Goal: Information Seeking & Learning: Check status

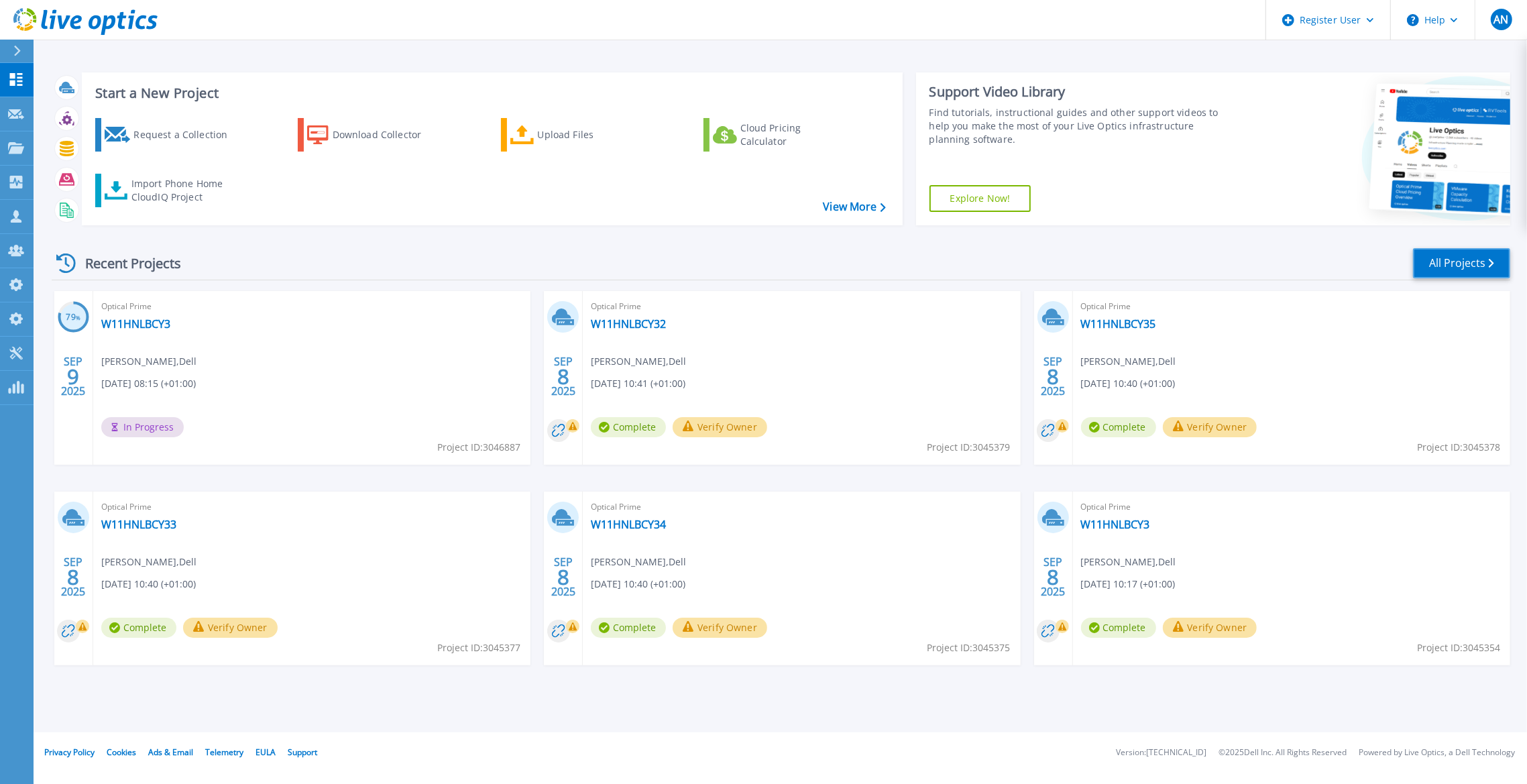
click at [1451, 253] on link "All Projects" at bounding box center [1461, 263] width 97 height 30
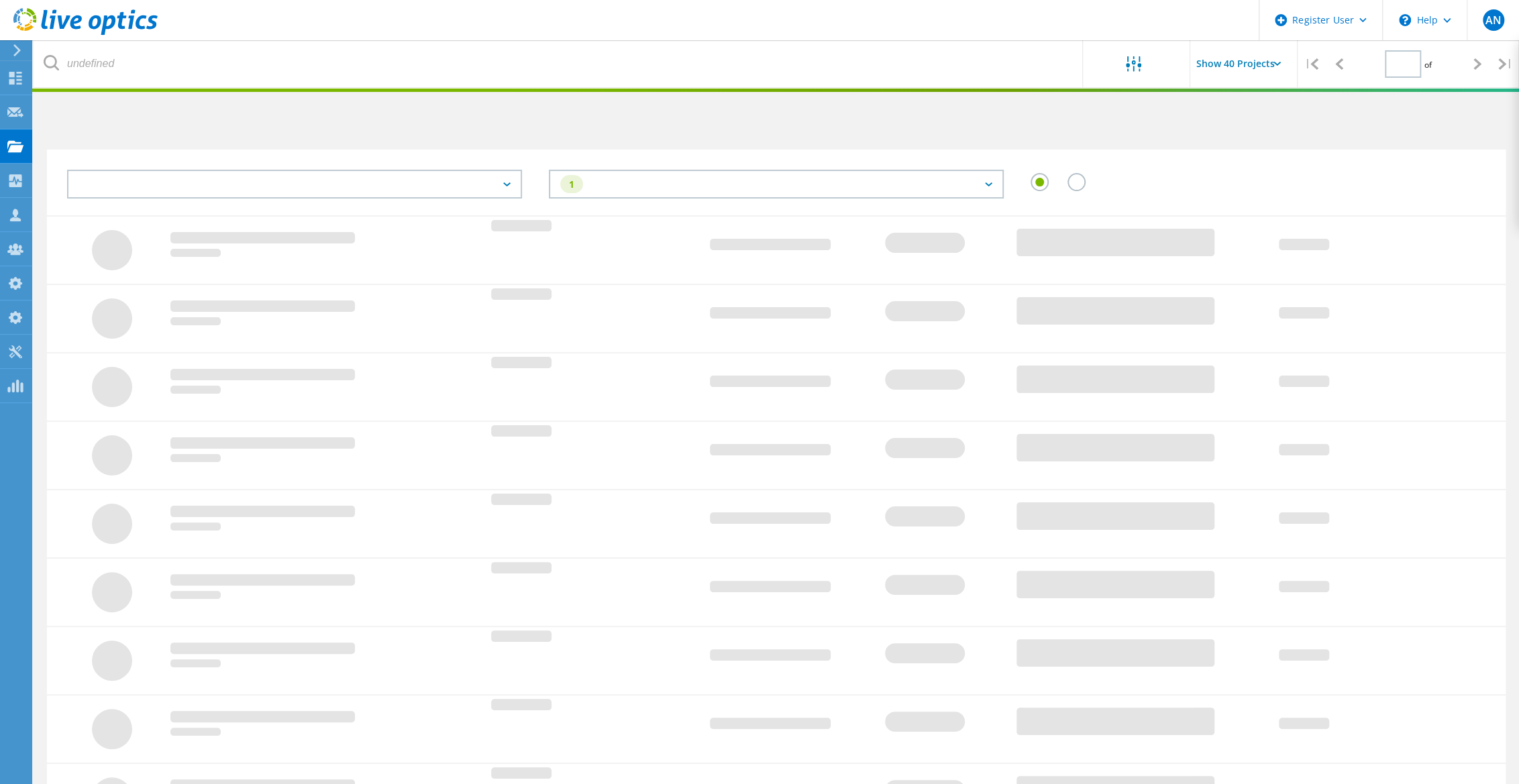
type input "1"
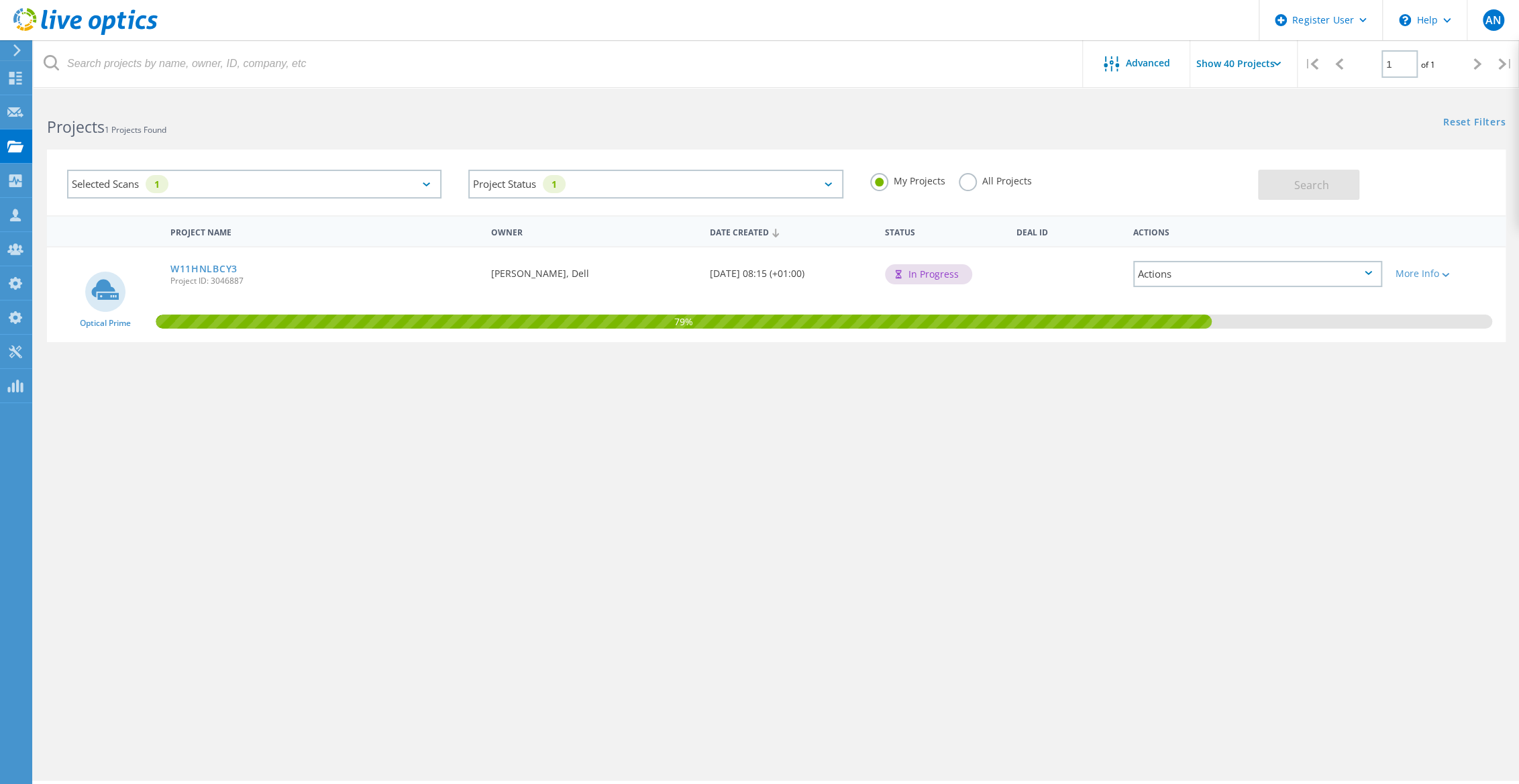
click at [990, 182] on label "All Projects" at bounding box center [995, 179] width 73 height 12
click at [0, 0] on input "All Projects" at bounding box center [0, 0] width 0 height 0
click at [1280, 172] on button "Search" at bounding box center [1308, 184] width 102 height 30
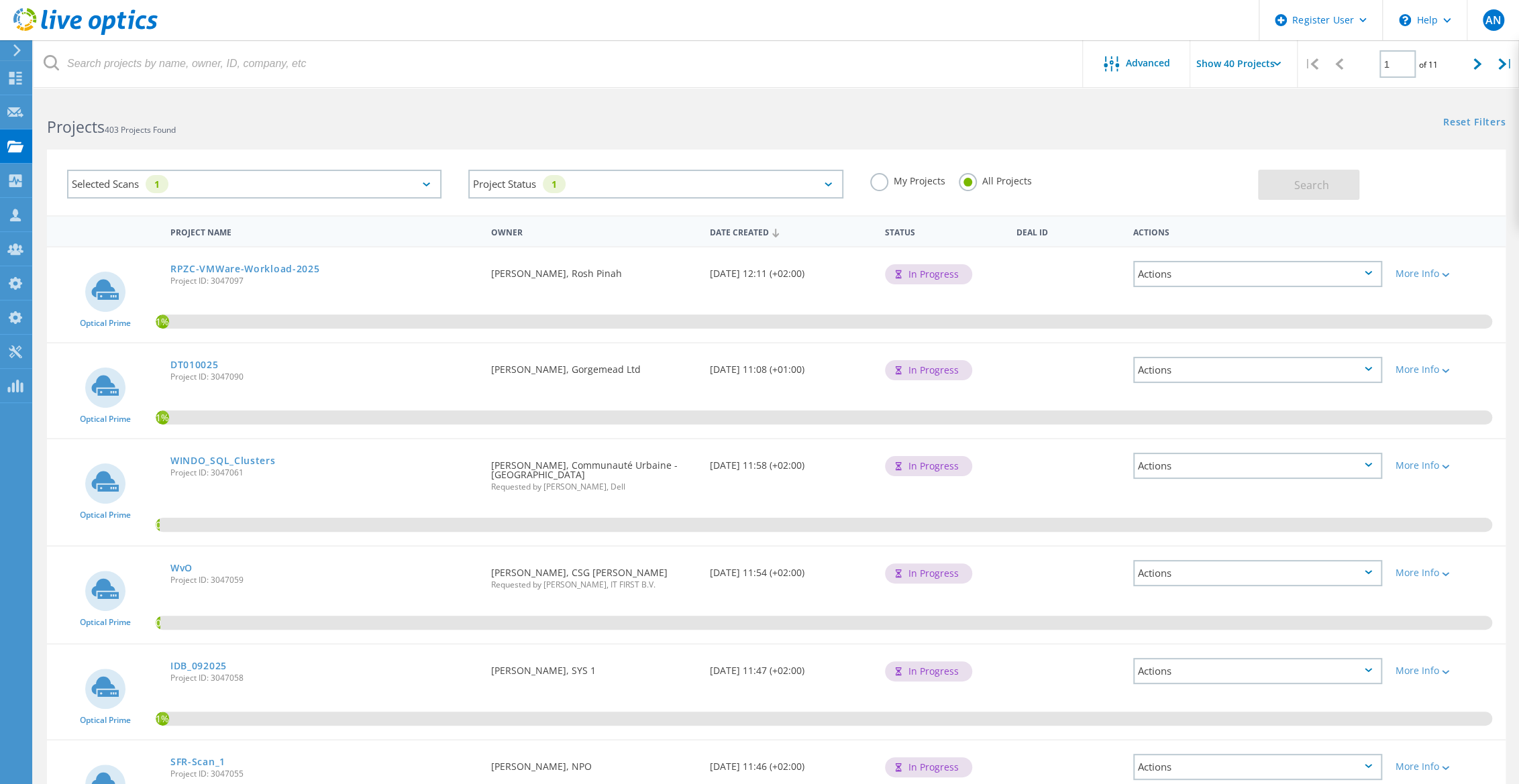
click at [303, 138] on div "Selected Scans 1 Project Status 1 In Progress Complete Published Anonymous Arch…" at bounding box center [776, 174] width 1485 height 82
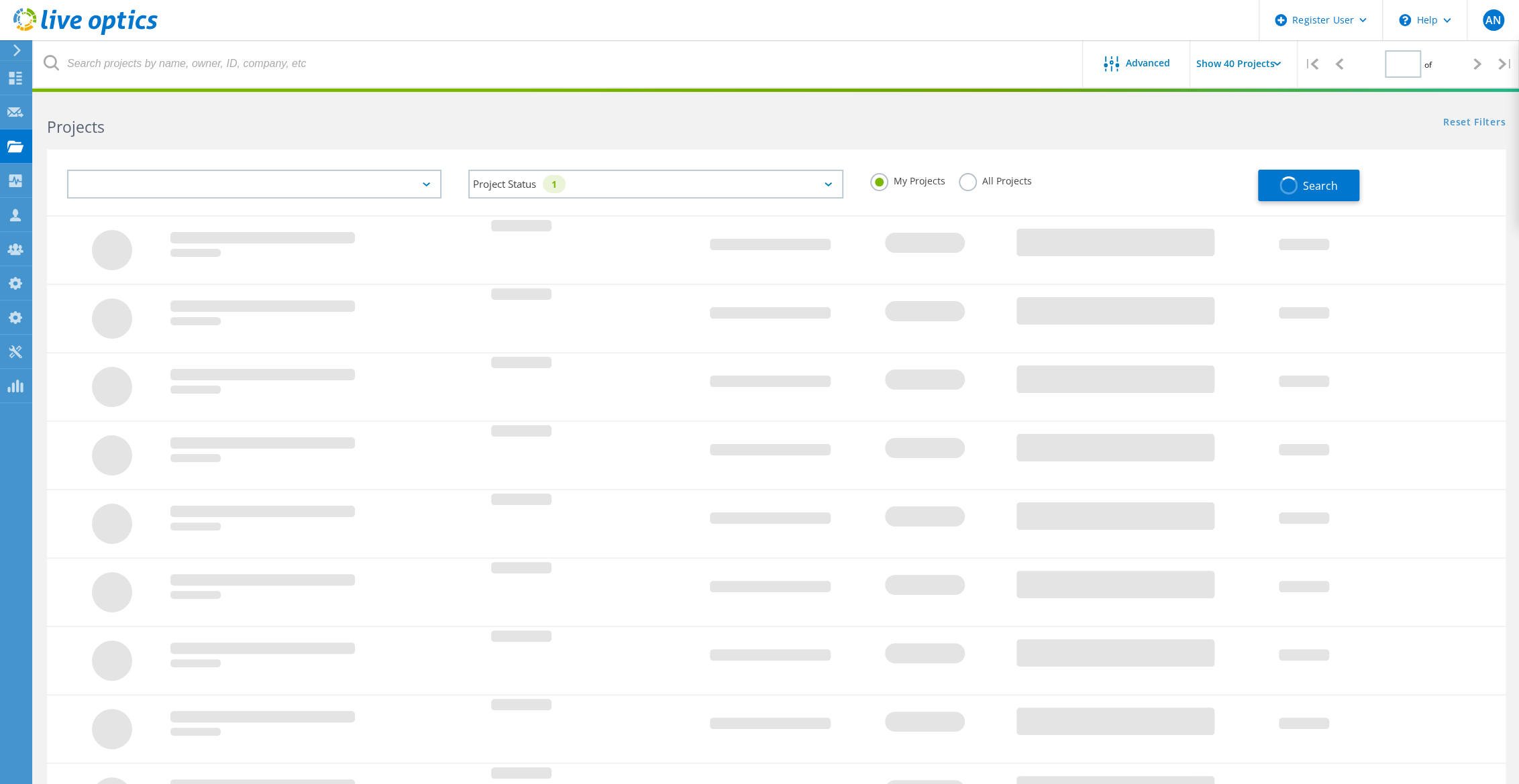
type input "1"
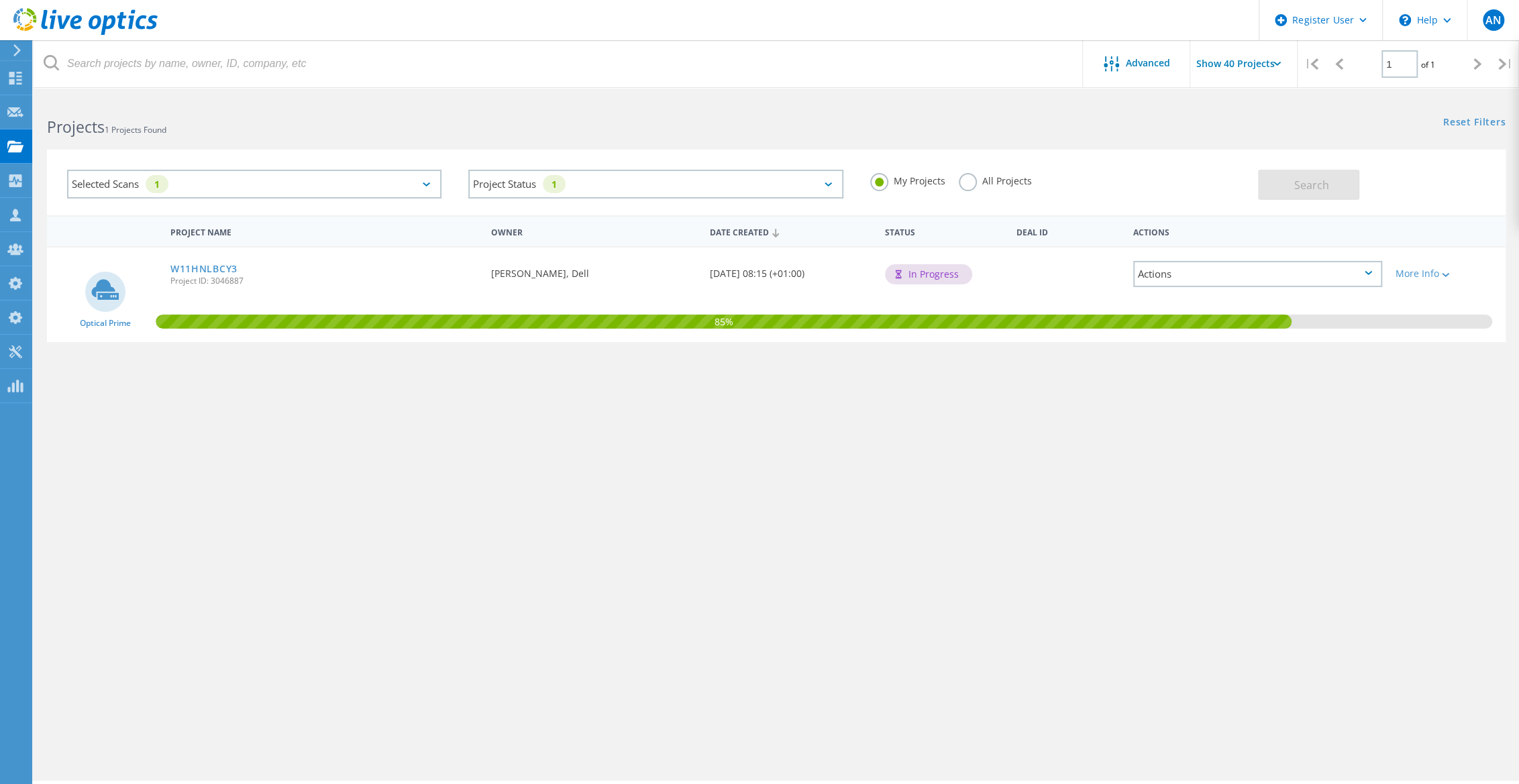
click at [966, 182] on label "All Projects" at bounding box center [995, 179] width 73 height 12
click at [0, 0] on input "All Projects" at bounding box center [0, 0] width 0 height 0
click at [1326, 168] on div "Search" at bounding box center [1378, 178] width 241 height 44
click at [1318, 181] on span "Search" at bounding box center [1311, 185] width 35 height 15
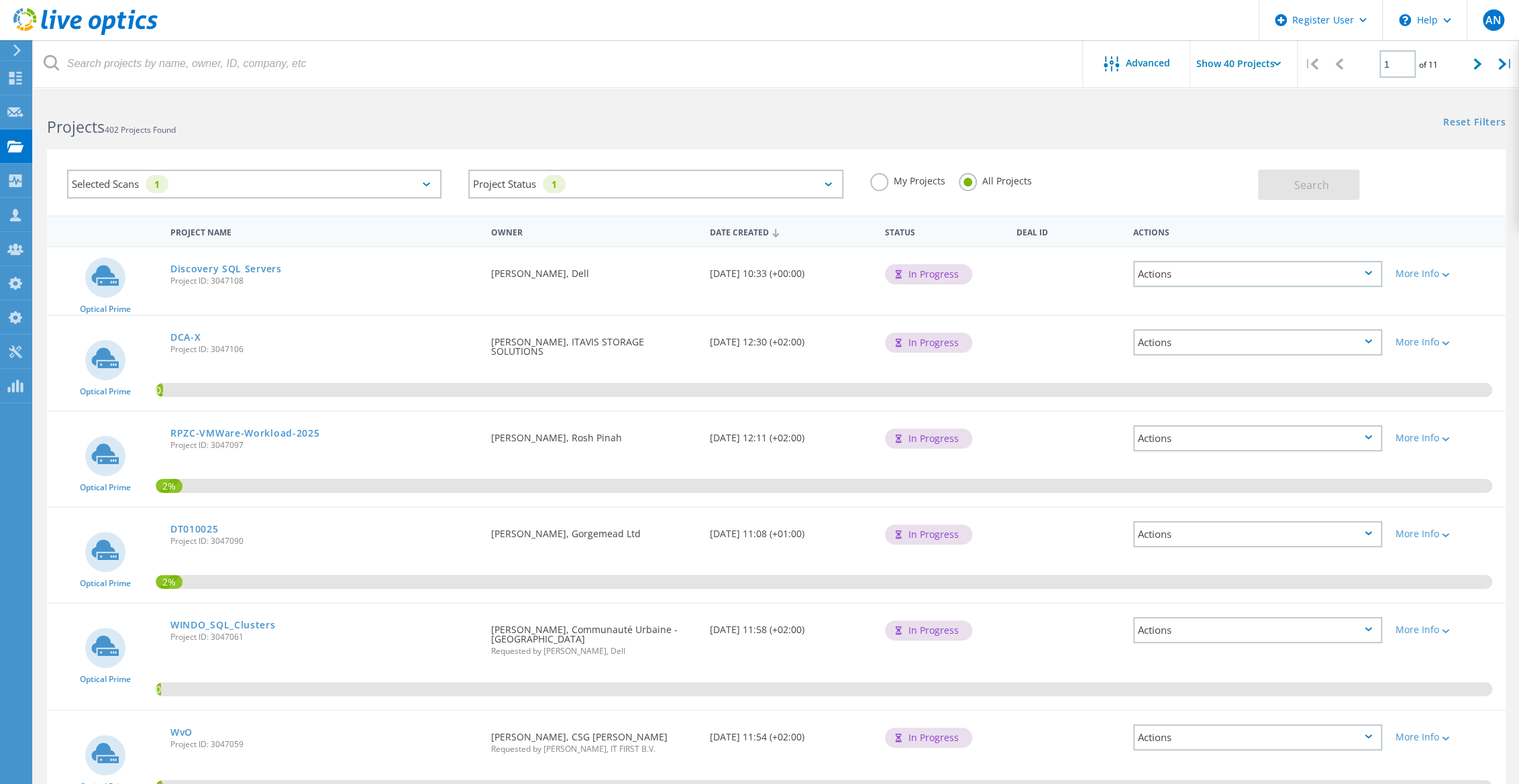
click at [547, 126] on h2 "Projects 402 Projects Found" at bounding box center [405, 127] width 716 height 22
click at [427, 280] on span "Project ID: 3047108" at bounding box center [324, 280] width 307 height 8
click at [433, 293] on div "Discovery SQL Servers Project ID: 3047108" at bounding box center [324, 273] width 321 height 51
click at [391, 277] on span "Project ID: 3047108" at bounding box center [324, 280] width 307 height 8
click at [399, 275] on div "Discovery SQL Servers Project ID: 3047108" at bounding box center [324, 273] width 321 height 51
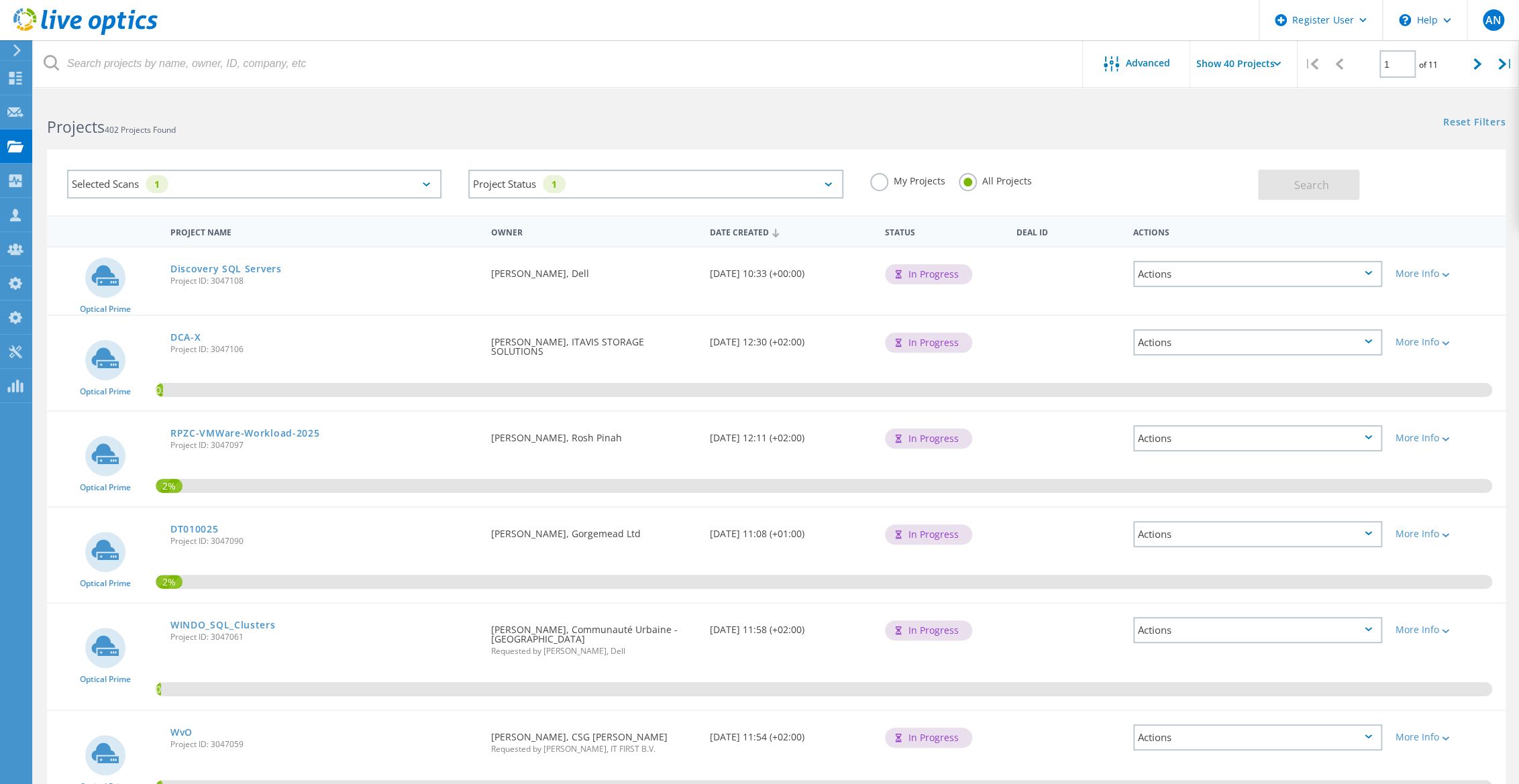
click at [399, 275] on div "Discovery SQL Servers Project ID: 3047108" at bounding box center [324, 273] width 321 height 51
click at [407, 281] on span "Project ID: 3047108" at bounding box center [324, 280] width 307 height 8
click at [455, 178] on div "Project Status 1 In Progress Complete Published Anonymous Archived Error" at bounding box center [655, 184] width 401 height 55
click at [450, 177] on div "Selected Scans 1" at bounding box center [253, 184] width 401 height 55
click at [449, 177] on div "Selected Scans 1" at bounding box center [253, 184] width 401 height 55
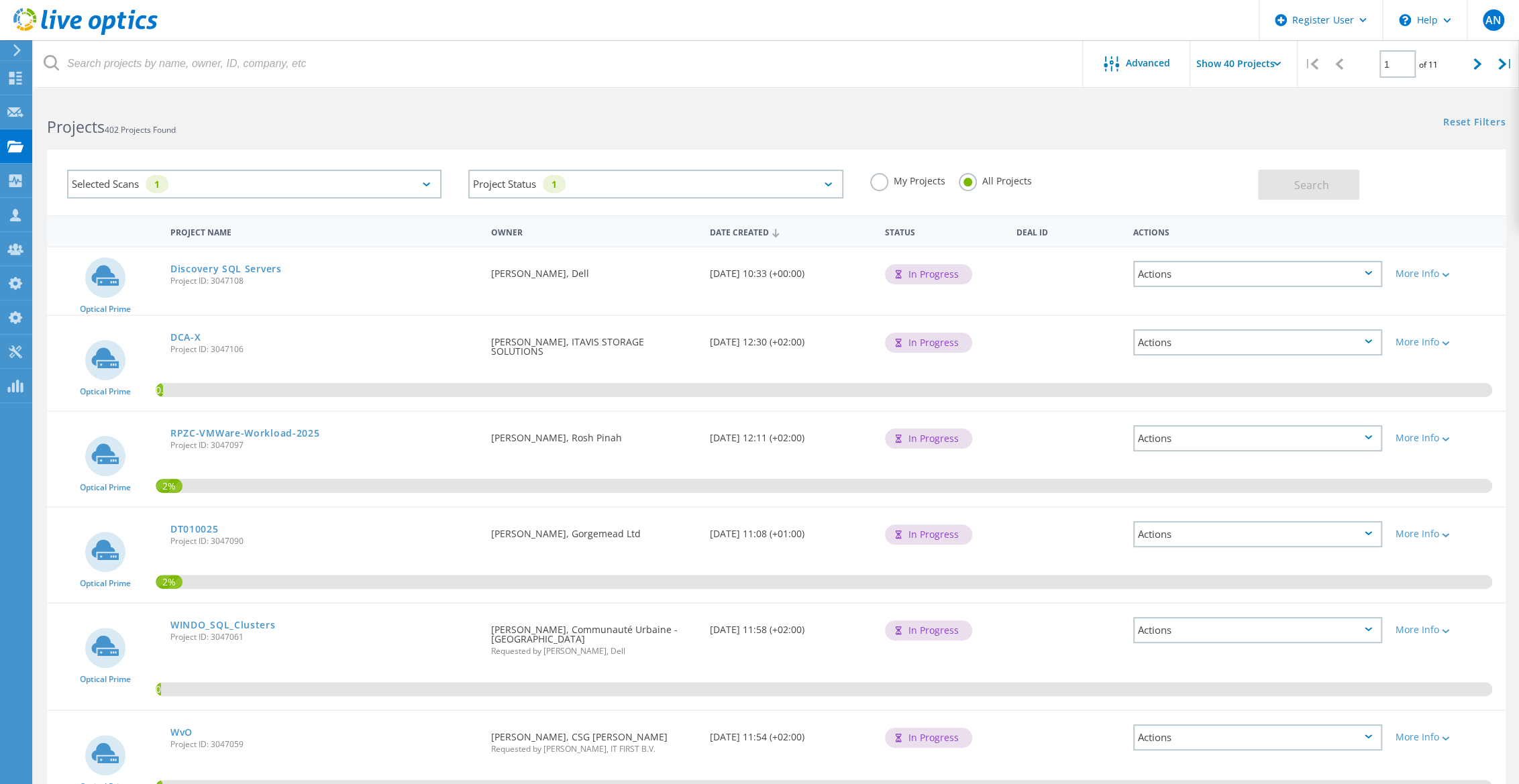
click at [921, 179] on label "My Projects" at bounding box center [907, 179] width 75 height 12
click at [0, 0] on input "My Projects" at bounding box center [0, 0] width 0 height 0
click at [1293, 188] on button "Search" at bounding box center [1308, 184] width 102 height 30
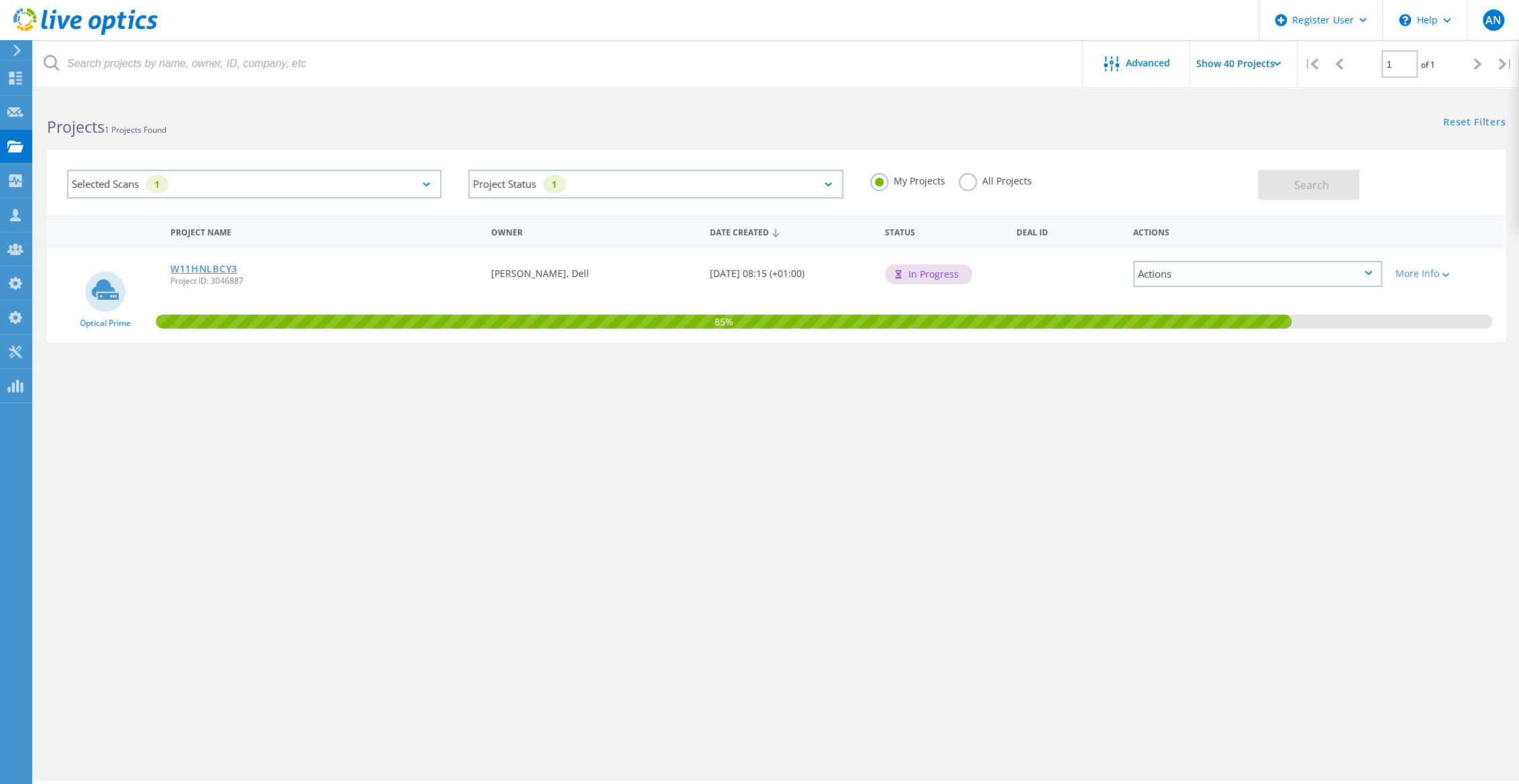
click at [207, 270] on link "W11HNLBCY3" at bounding box center [204, 269] width 67 height 9
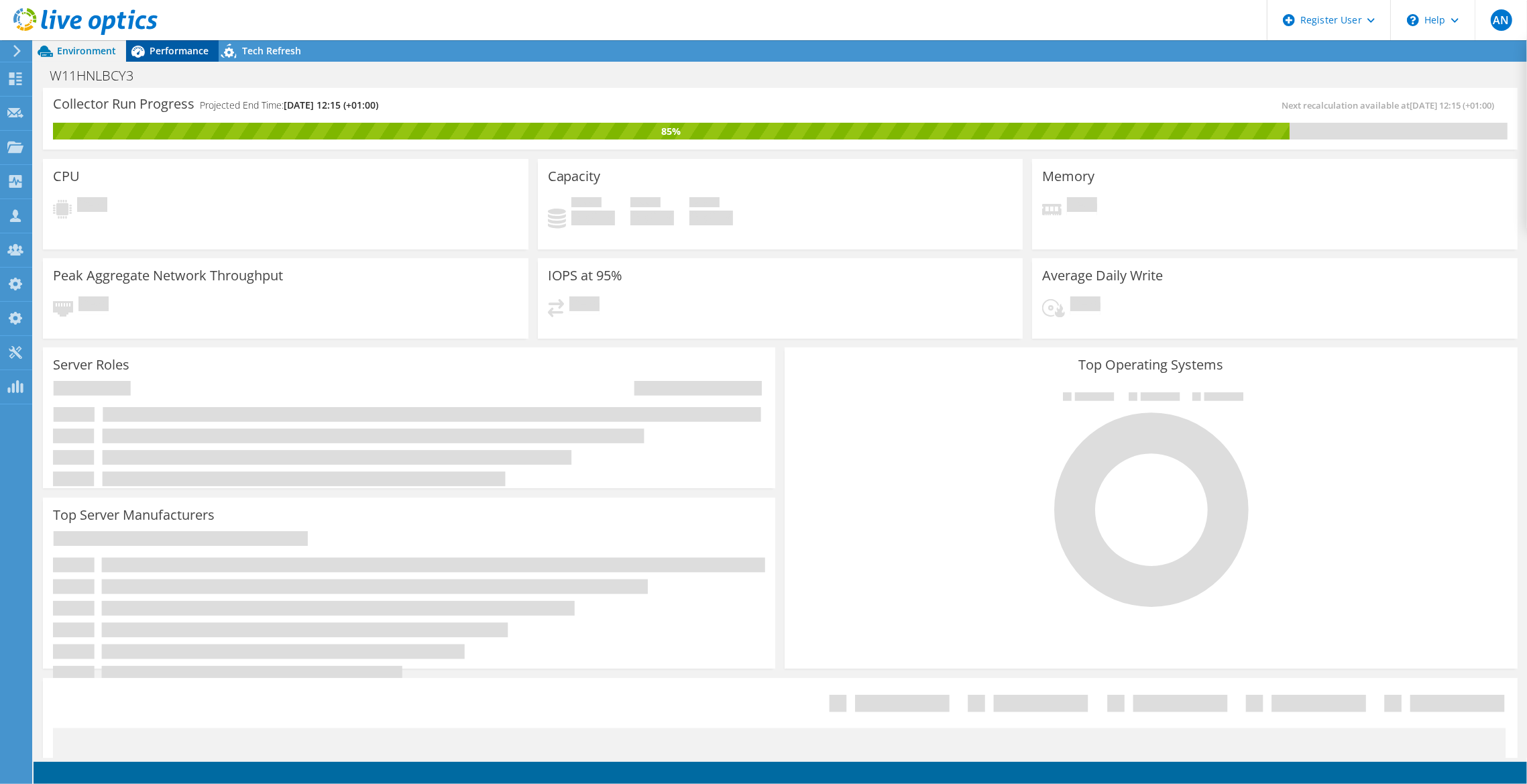
click at [185, 53] on span "Performance" at bounding box center [179, 50] width 59 height 12
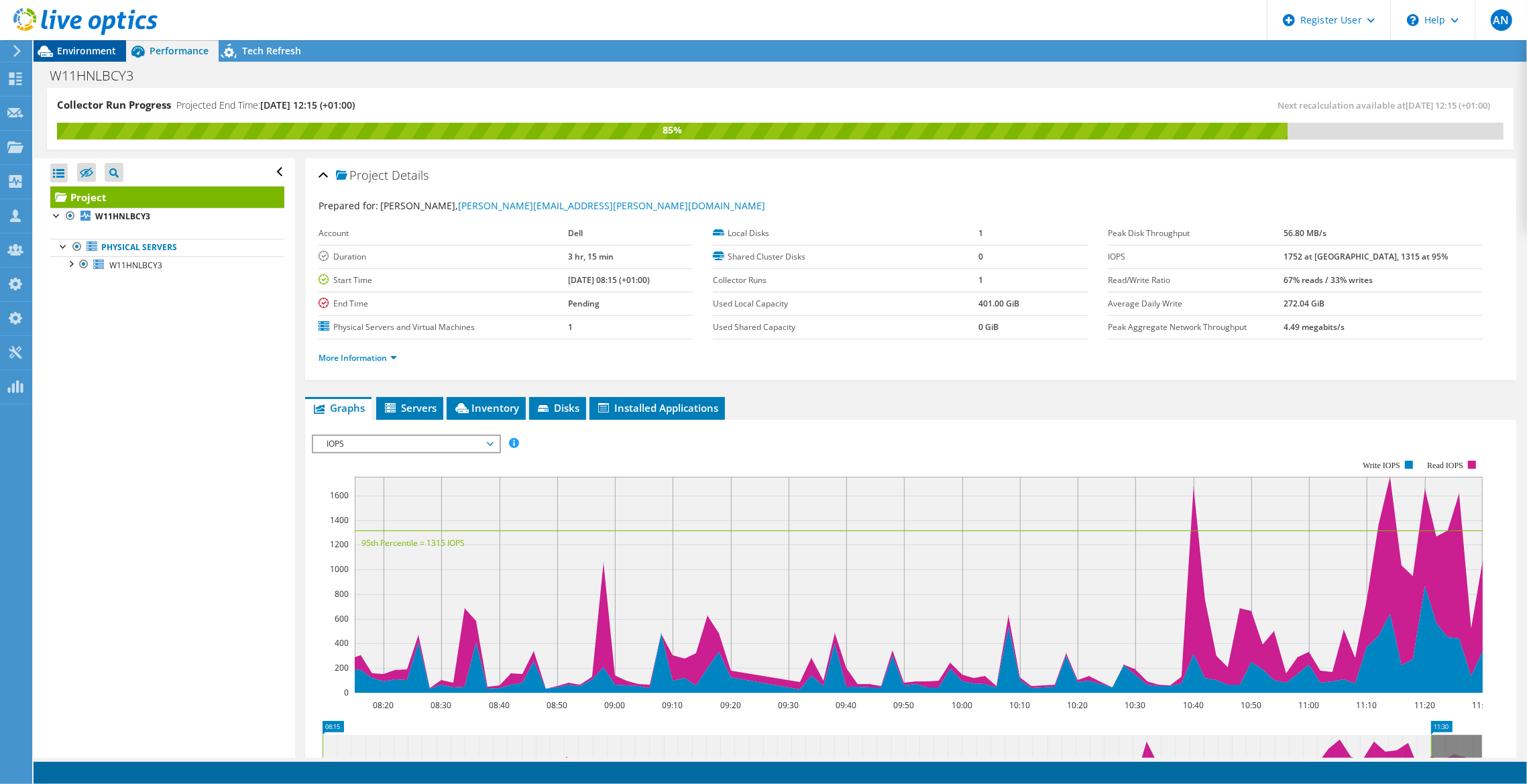
click at [112, 55] on span "Environment" at bounding box center [86, 50] width 59 height 12
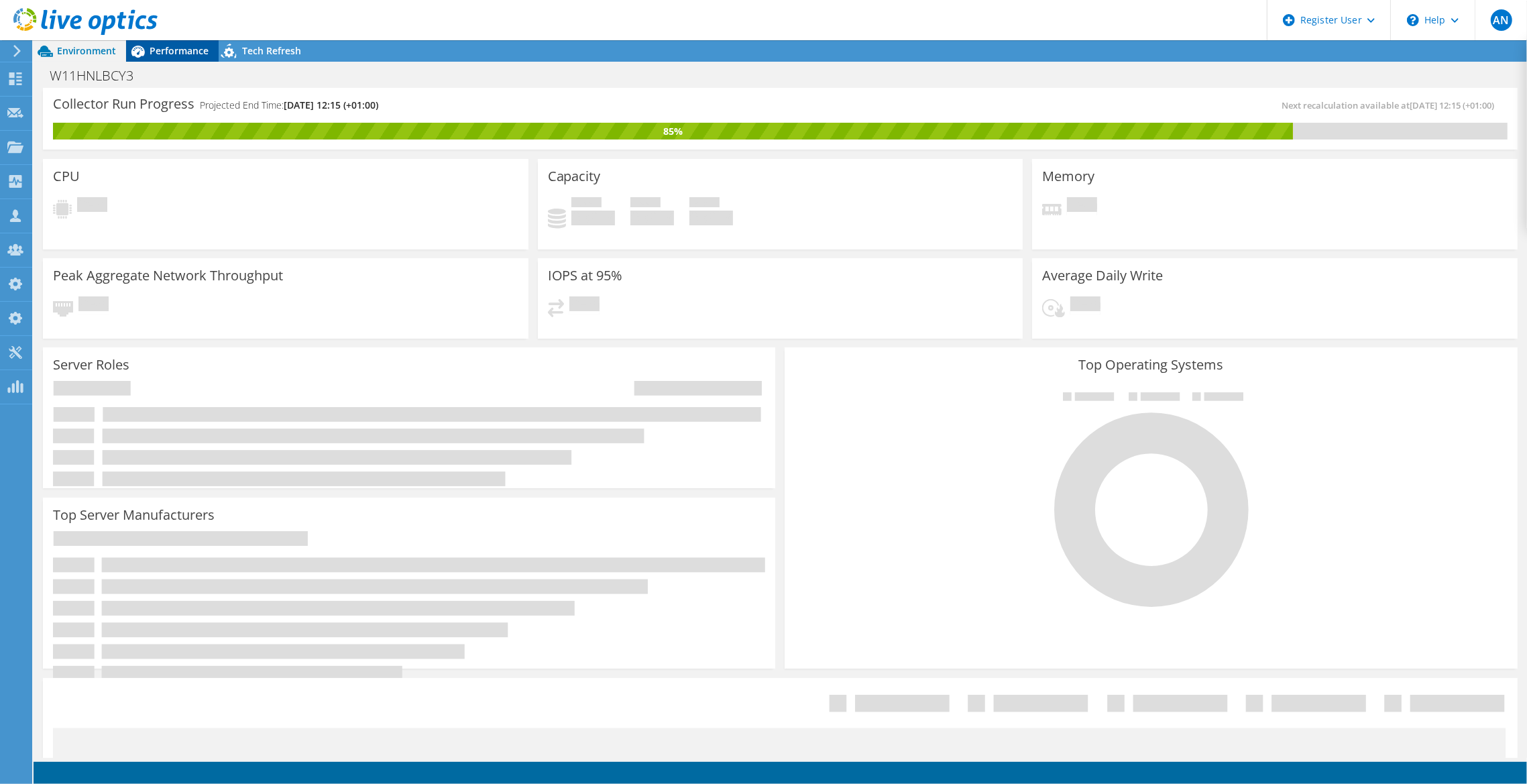
click at [147, 45] on icon at bounding box center [138, 51] width 23 height 23
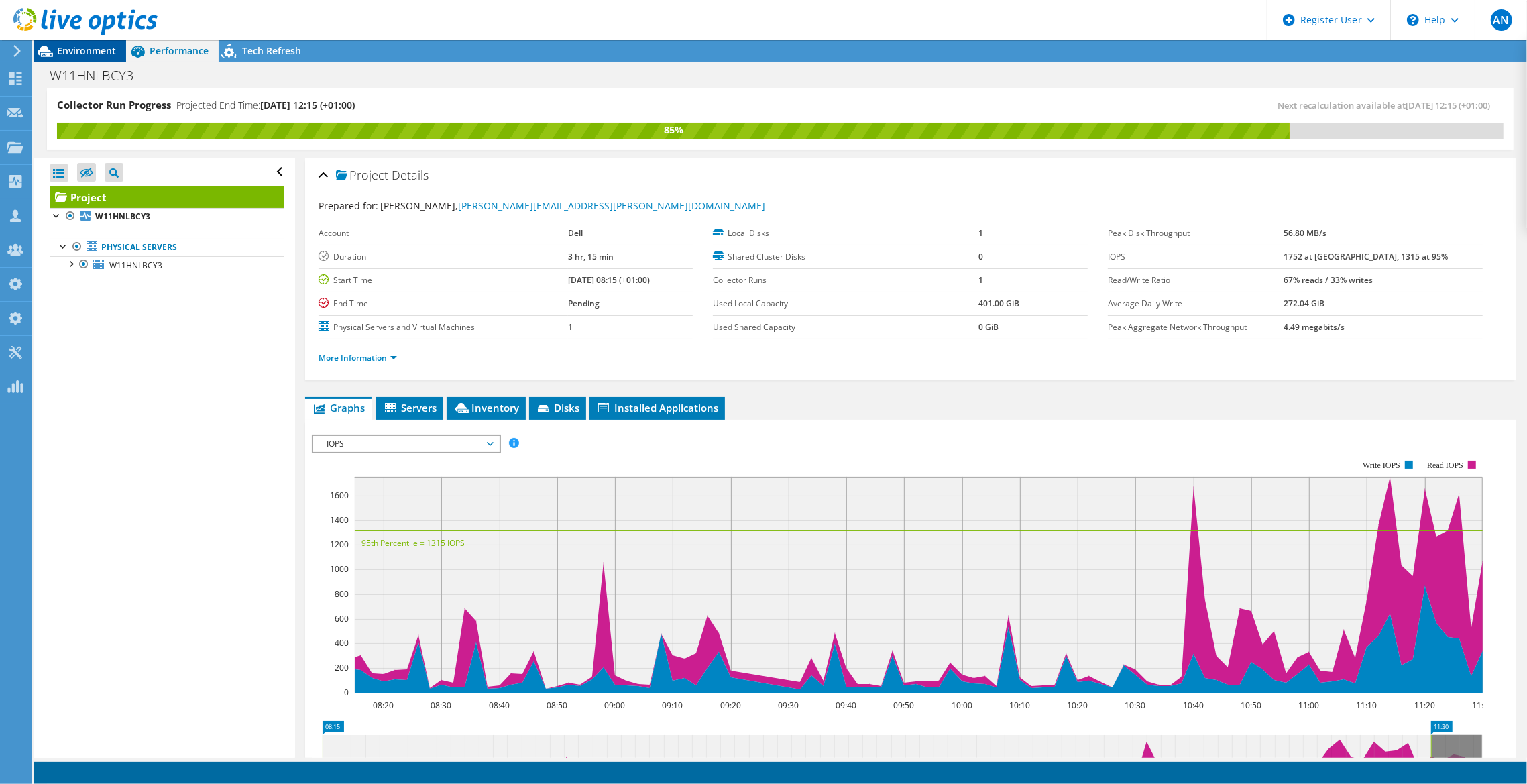
click at [79, 45] on span "Environment" at bounding box center [86, 50] width 59 height 12
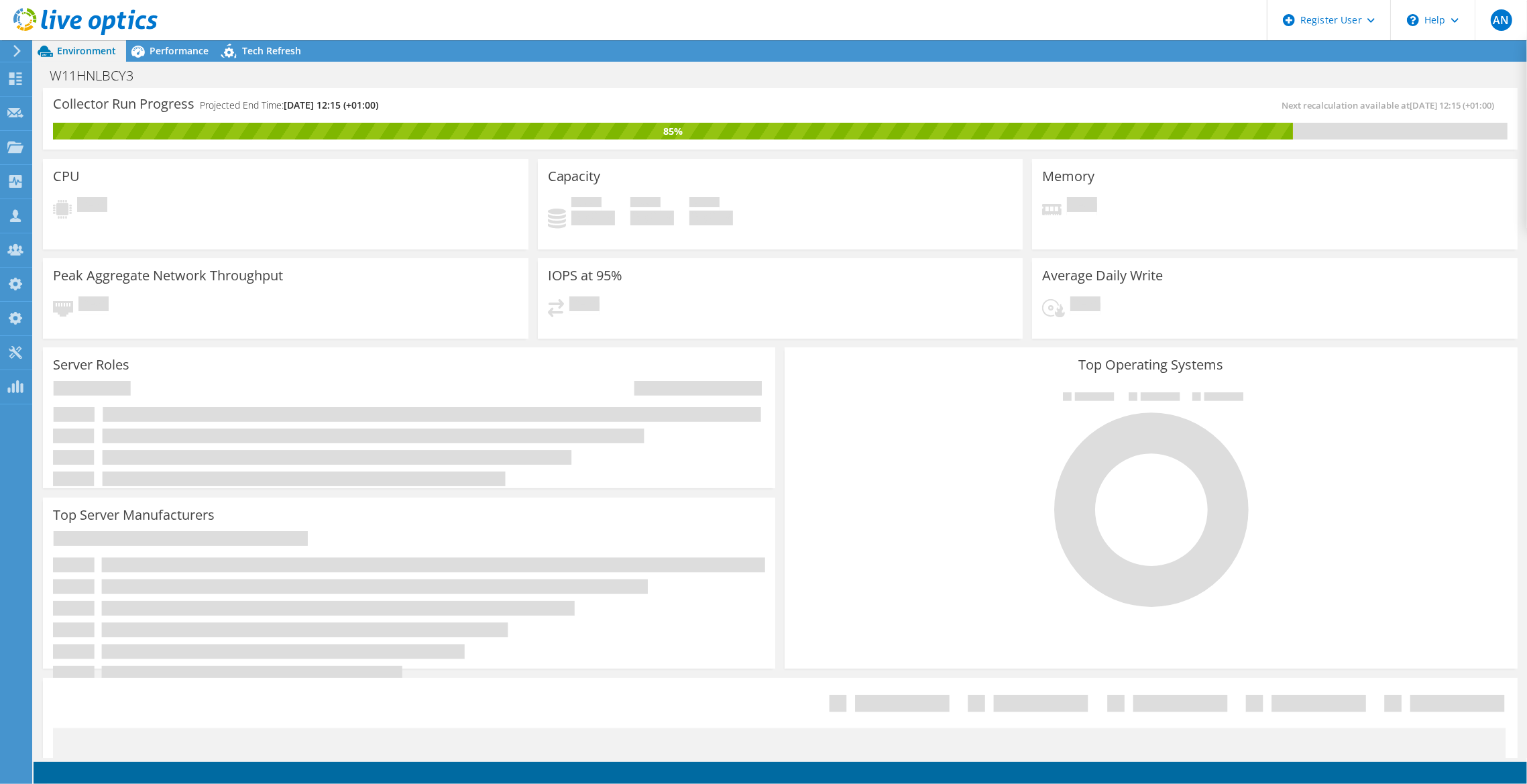
click at [345, 59] on div "Environment Performance Upgrades Tech Refresh" at bounding box center [781, 50] width 1494 height 21
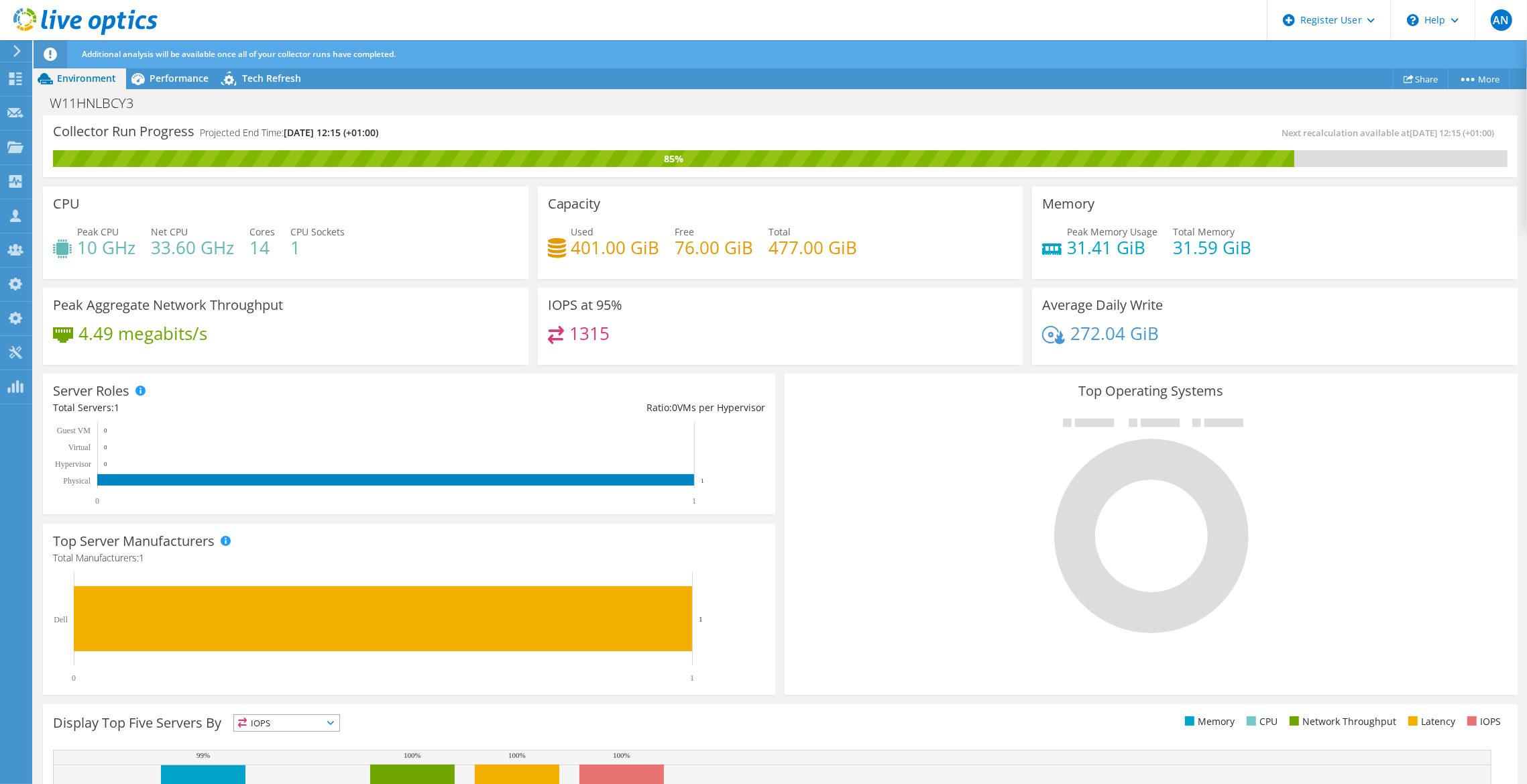
click at [453, 89] on div "W11HNLBCY3 Print" at bounding box center [781, 102] width 1494 height 26
click at [531, 107] on div "W11HNLBCY3 Print" at bounding box center [781, 103] width 1494 height 25
click at [80, 26] on use at bounding box center [85, 21] width 144 height 27
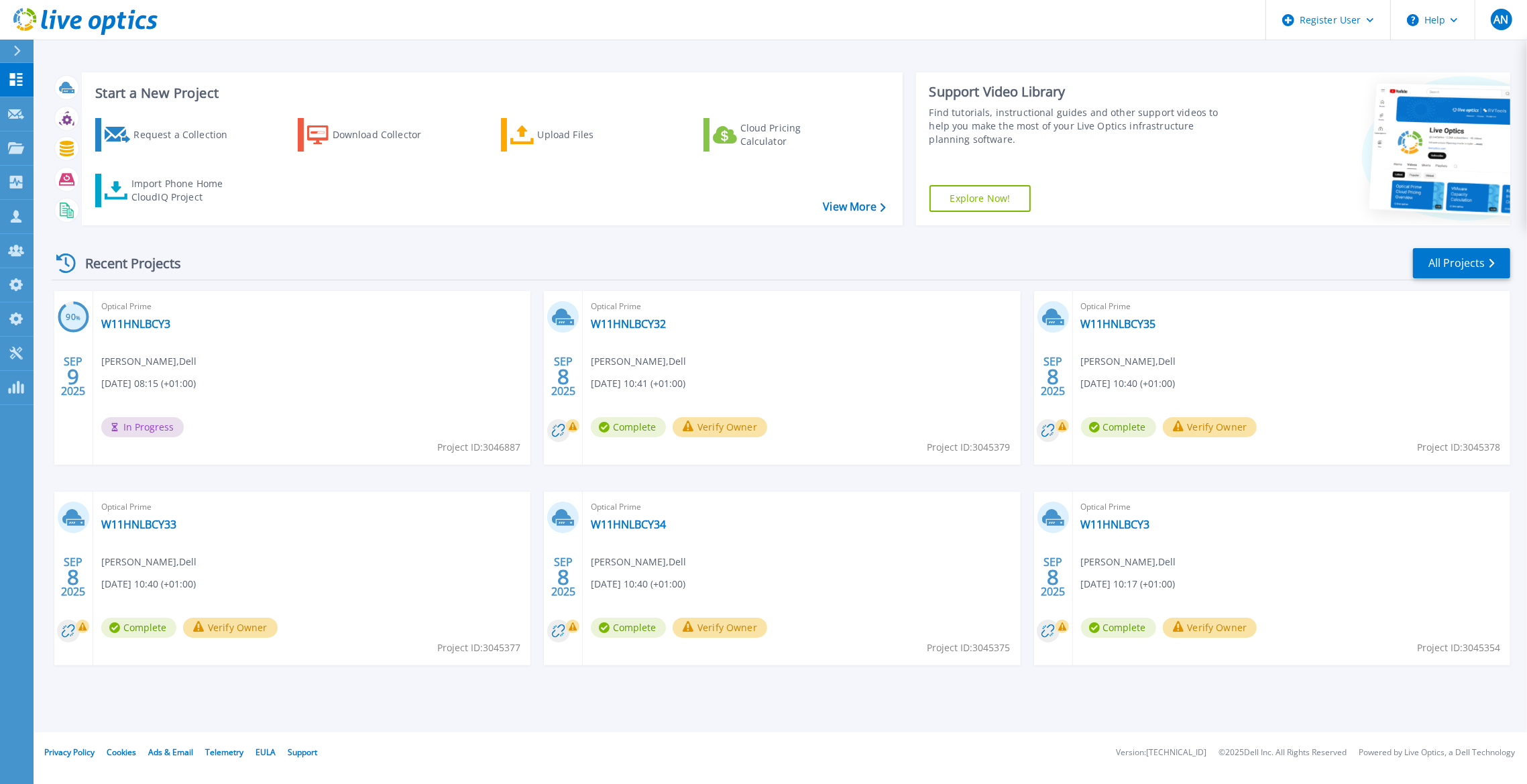
click at [402, 267] on div "Recent Projects All Projects" at bounding box center [781, 264] width 1459 height 34
